Goal: Use online tool/utility

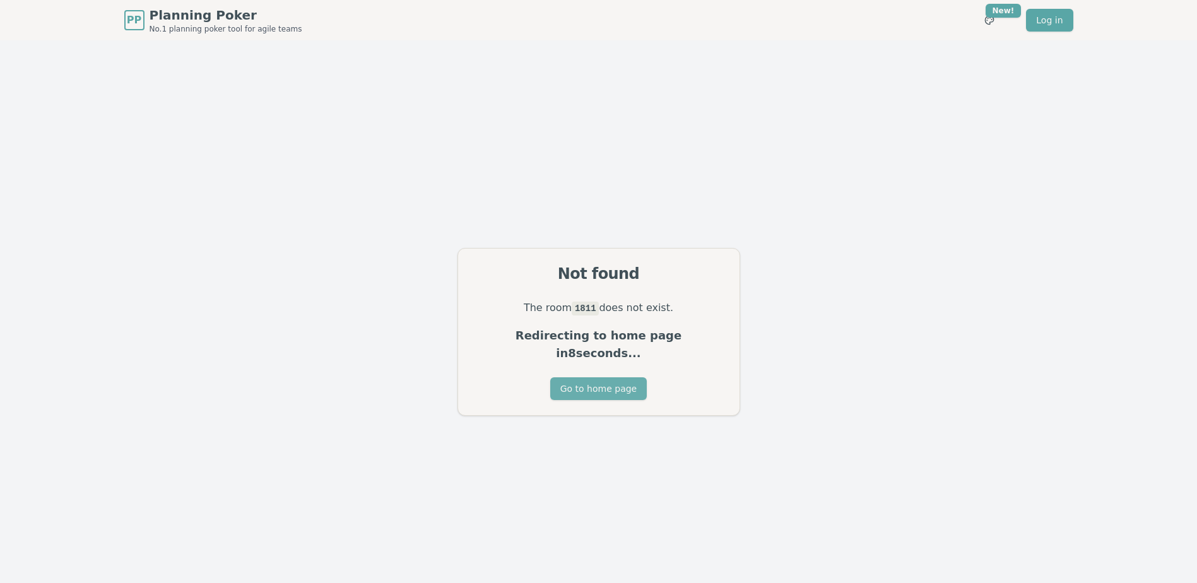
click at [636, 380] on button "Go to home page" at bounding box center [598, 388] width 97 height 23
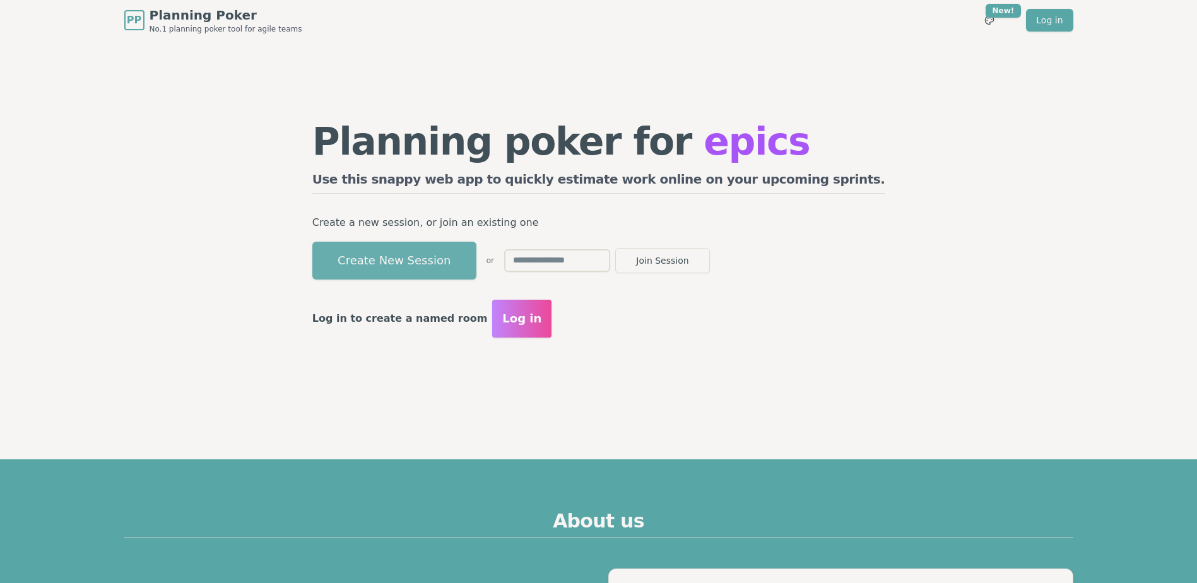
click at [477, 262] on button "Create New Session" at bounding box center [394, 261] width 164 height 38
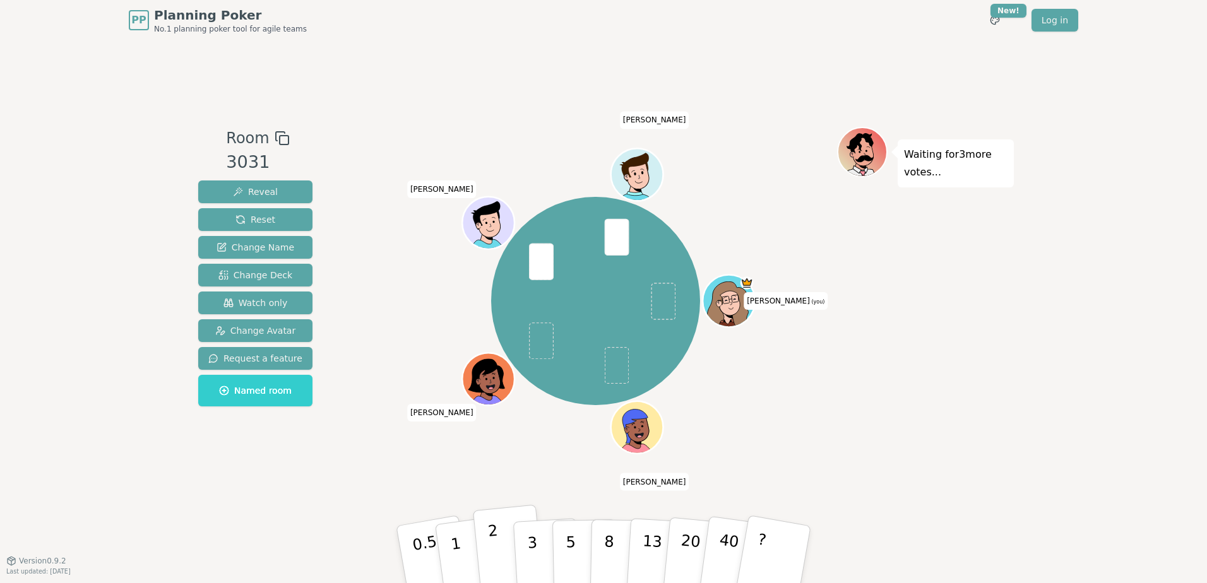
click at [497, 547] on p "2" at bounding box center [495, 556] width 16 height 69
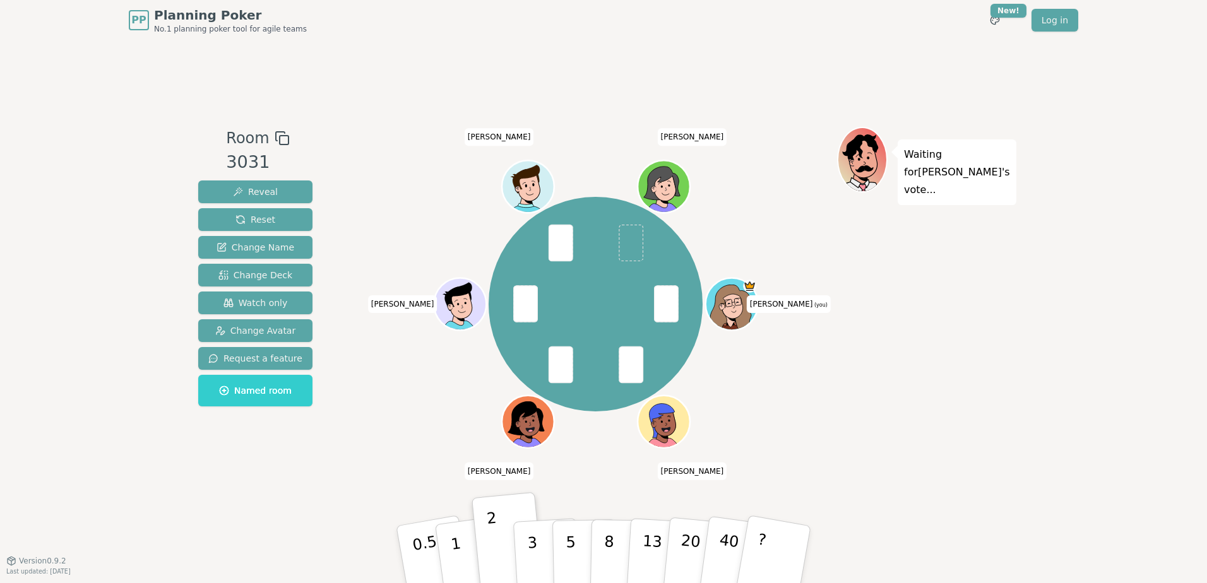
click at [984, 415] on div "Waiting for [PERSON_NAME] 's vote..." at bounding box center [925, 300] width 177 height 347
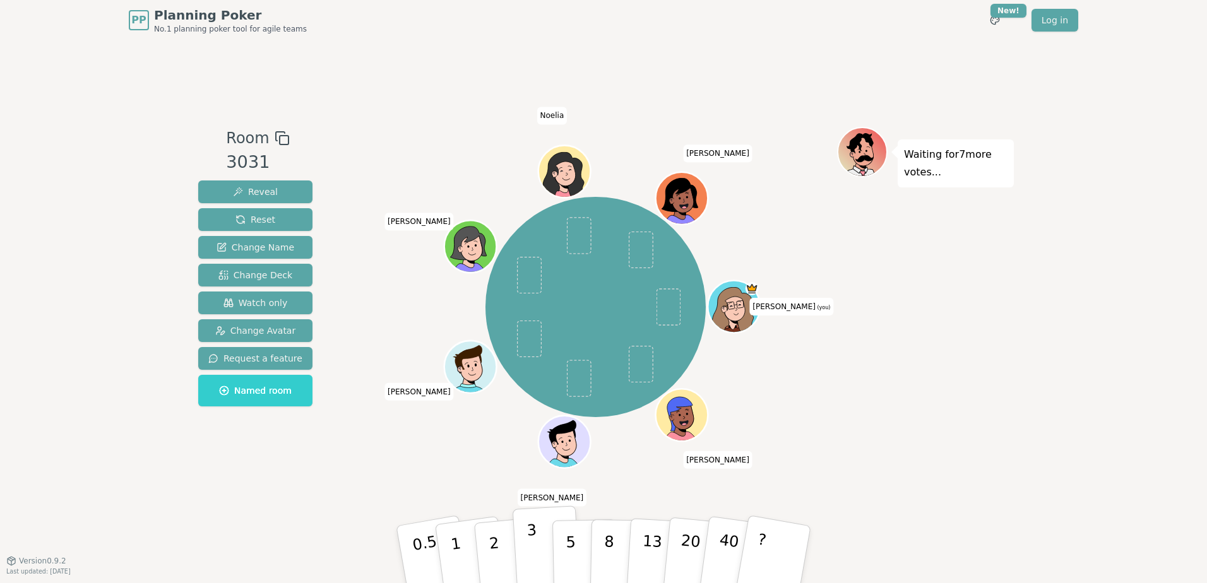
click at [525, 552] on button "3" at bounding box center [547, 555] width 69 height 98
click at [1069, 393] on div "PP Planning Poker No.1 planning poker tool for agile teams Toggle theme New! Lo…" at bounding box center [603, 291] width 1207 height 583
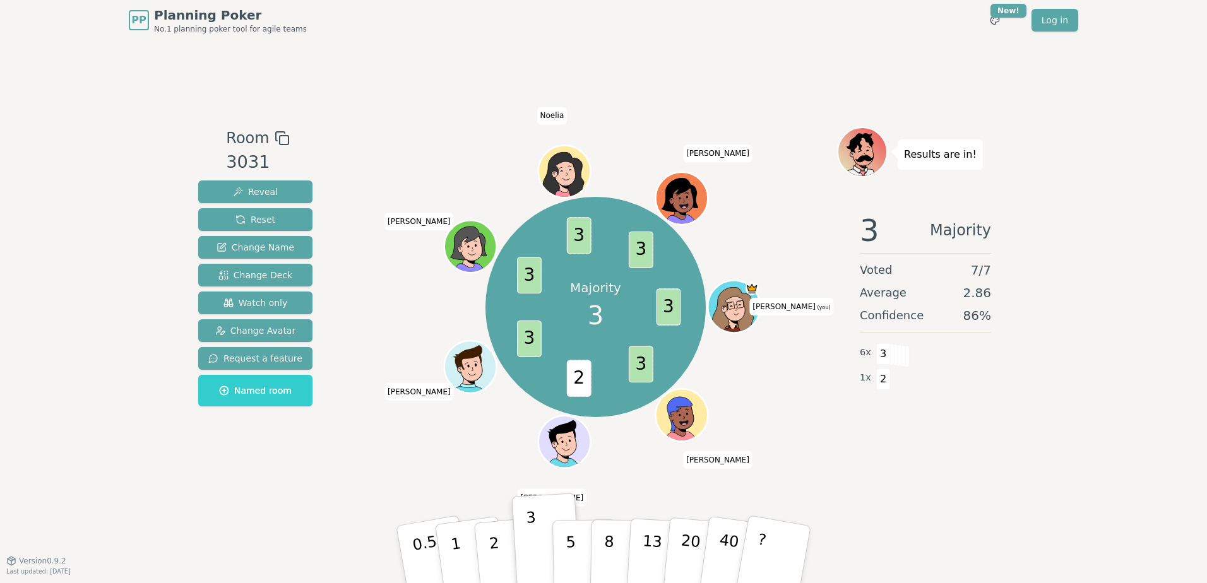
click at [1150, 508] on div "PP Planning Poker No.1 planning poker tool for agile teams Toggle theme New! Lo…" at bounding box center [603, 291] width 1207 height 583
click at [929, 465] on div "Results are in! 3 Majority Voted 7 / 7 Average 2.86 Confidence 86 % 6 x 3 1 x 2" at bounding box center [925, 300] width 177 height 347
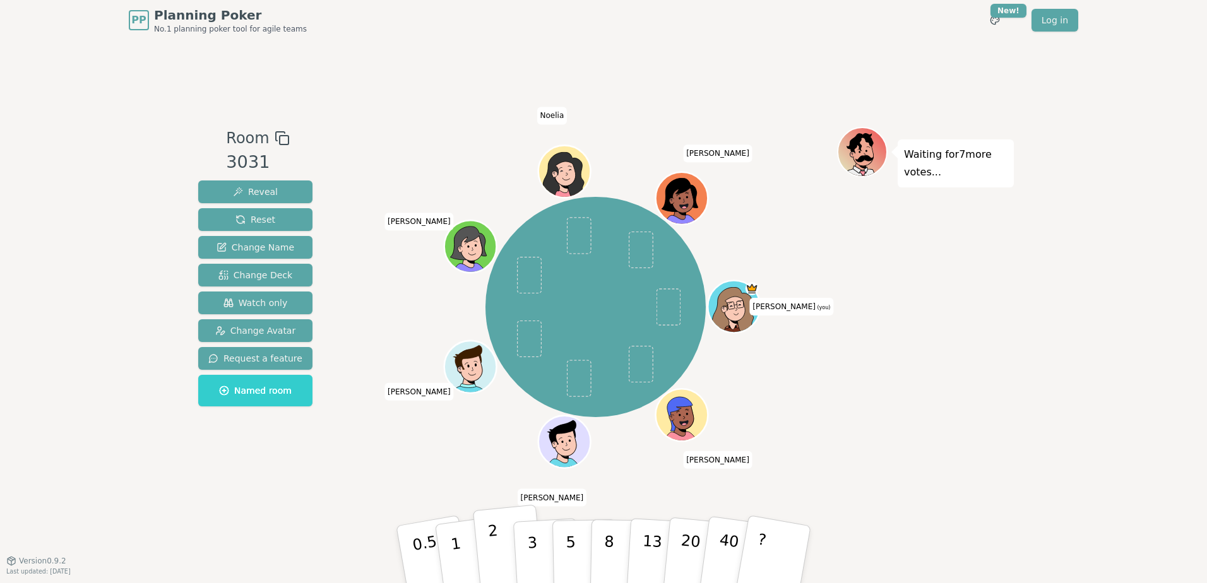
click at [501, 541] on button "2" at bounding box center [509, 555] width 72 height 100
click at [490, 541] on p "2" at bounding box center [495, 556] width 16 height 69
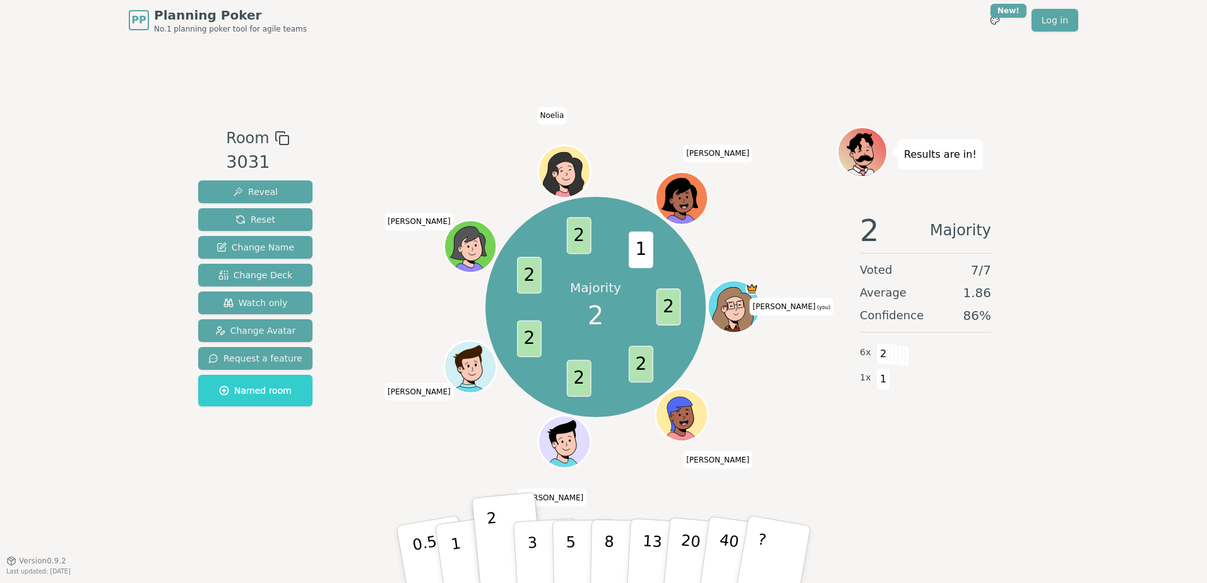
click at [83, 306] on div "PP Planning Poker No.1 planning poker tool for agile teams Toggle theme New! Lo…" at bounding box center [603, 291] width 1207 height 583
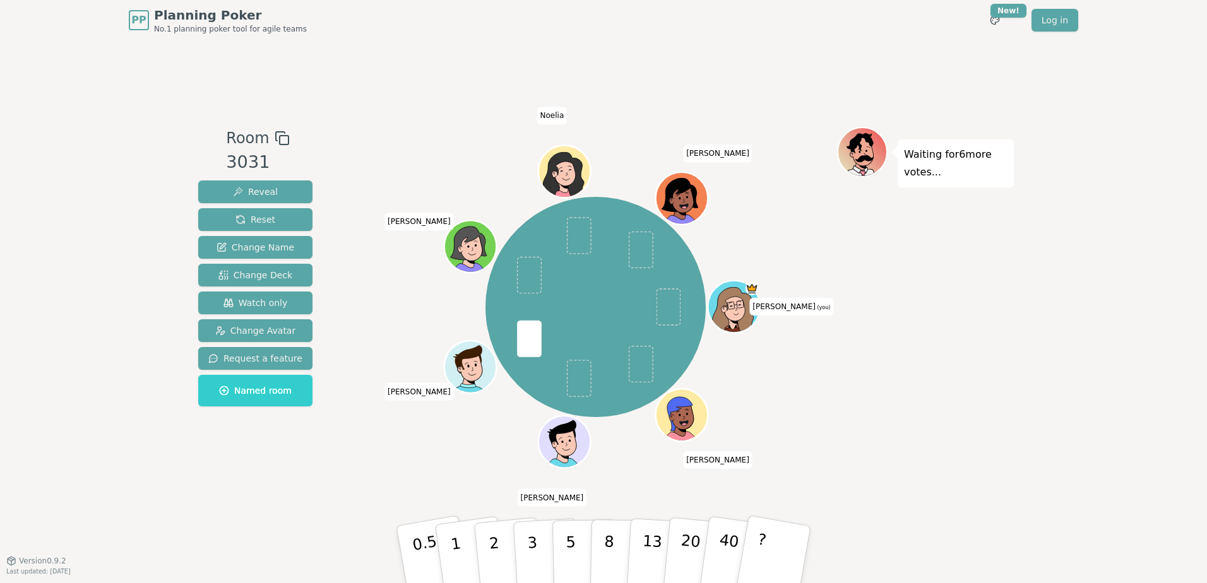
click at [991, 424] on div "Waiting for 6 more votes..." at bounding box center [925, 300] width 177 height 347
click at [980, 566] on div "PP Planning Poker No.1 planning poker tool for agile teams Toggle theme New! Lo…" at bounding box center [603, 291] width 1207 height 583
click at [486, 528] on button "2" at bounding box center [509, 555] width 72 height 100
click at [505, 553] on button "2" at bounding box center [509, 555] width 72 height 100
click at [985, 347] on div "Waiting for 2 more votes..." at bounding box center [925, 300] width 177 height 347
